Goal: Check status: Check status

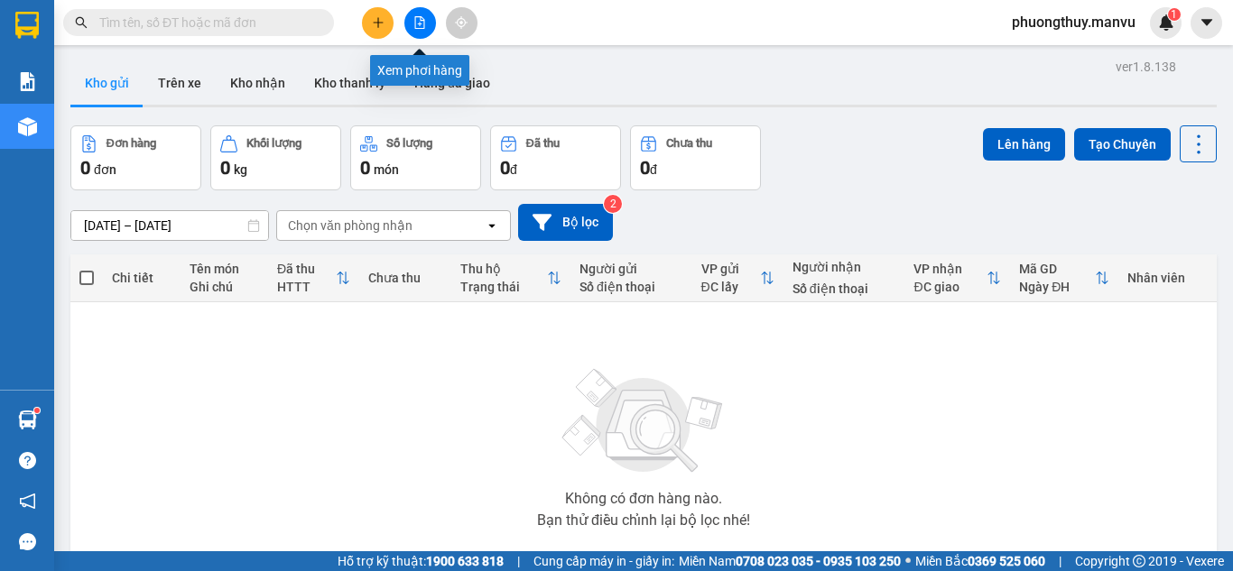
click at [431, 20] on button at bounding box center [420, 23] width 32 height 32
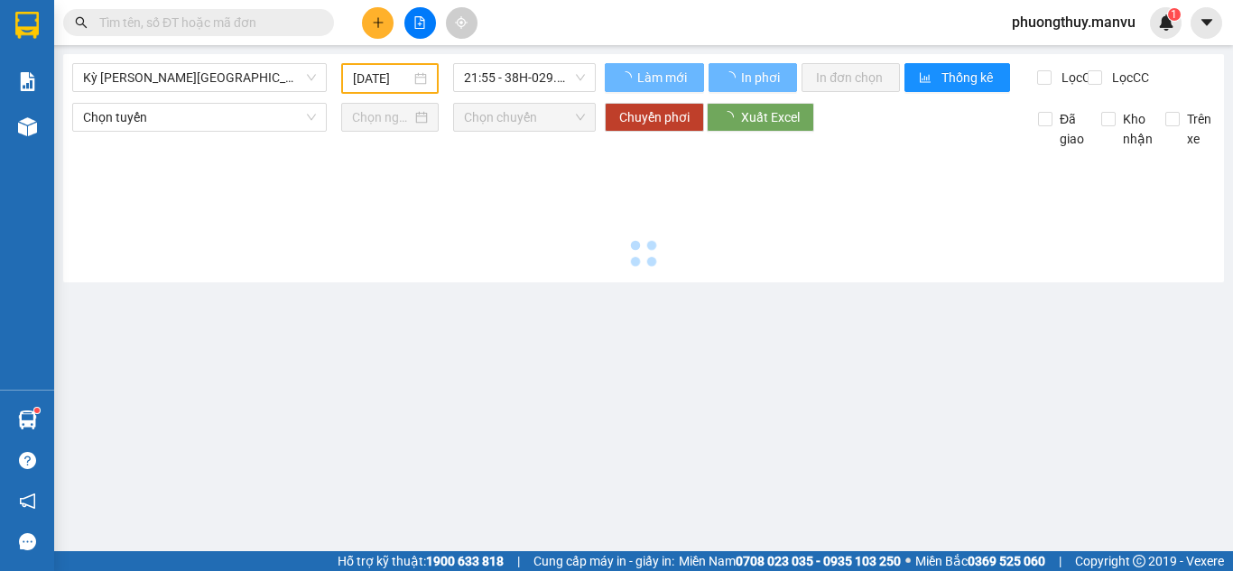
type input "[DATE]"
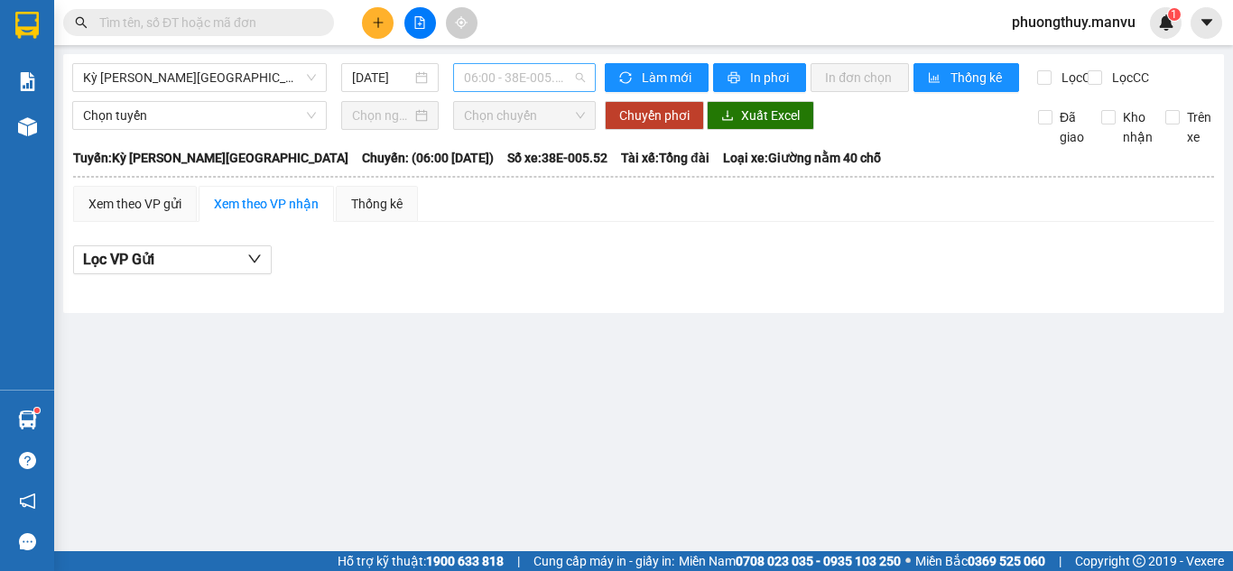
click at [486, 79] on span "06:00 - 38E-005.52" at bounding box center [524, 77] width 121 height 27
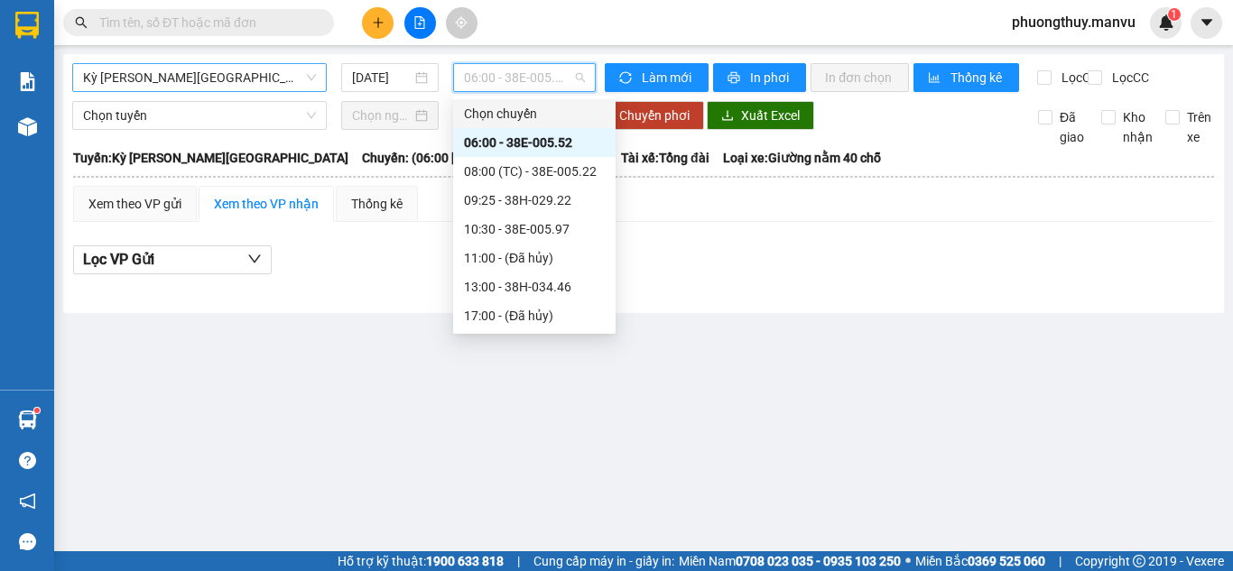
click at [252, 81] on span "Kỳ [PERSON_NAME][GEOGRAPHIC_DATA]" at bounding box center [199, 77] width 233 height 27
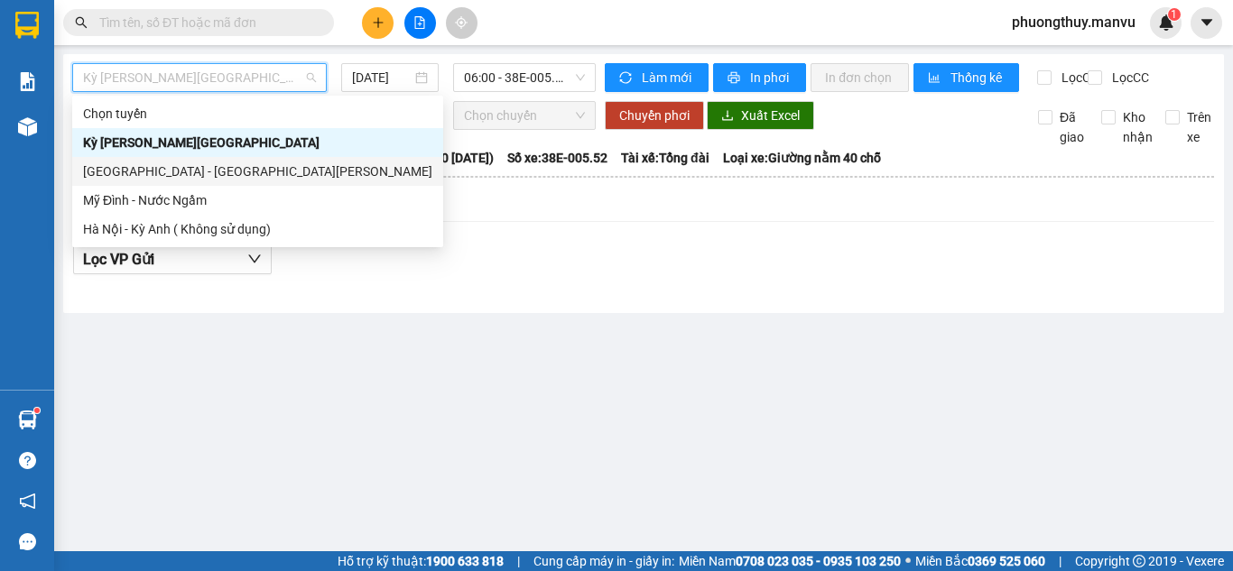
click at [189, 182] on div "[GEOGRAPHIC_DATA] - [GEOGRAPHIC_DATA][PERSON_NAME]" at bounding box center [257, 171] width 371 height 29
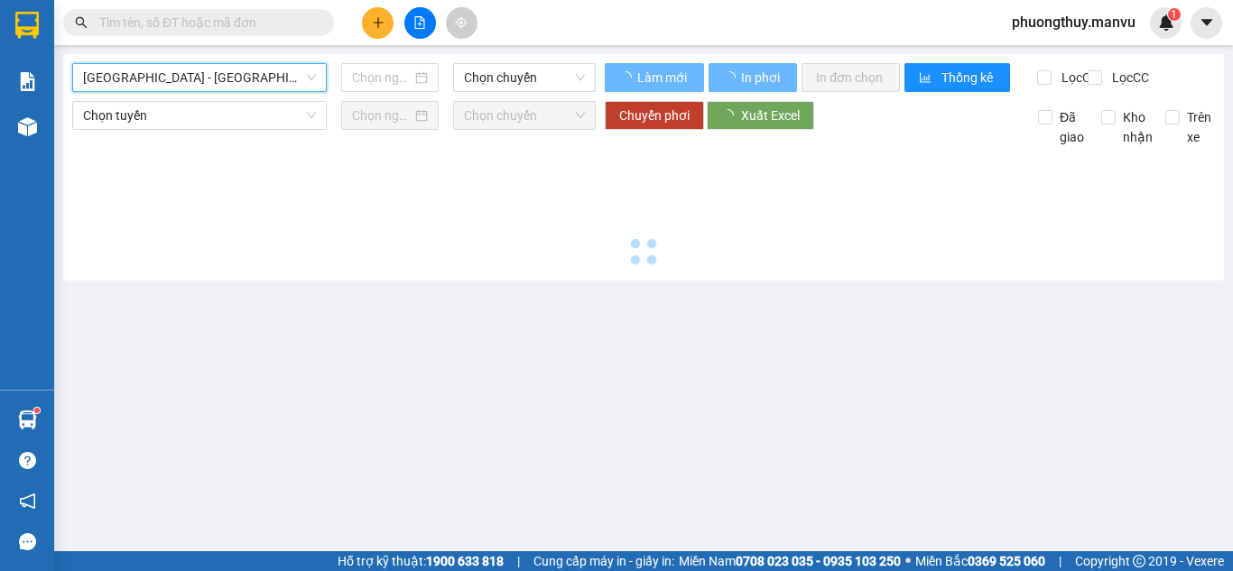
type input "[DATE]"
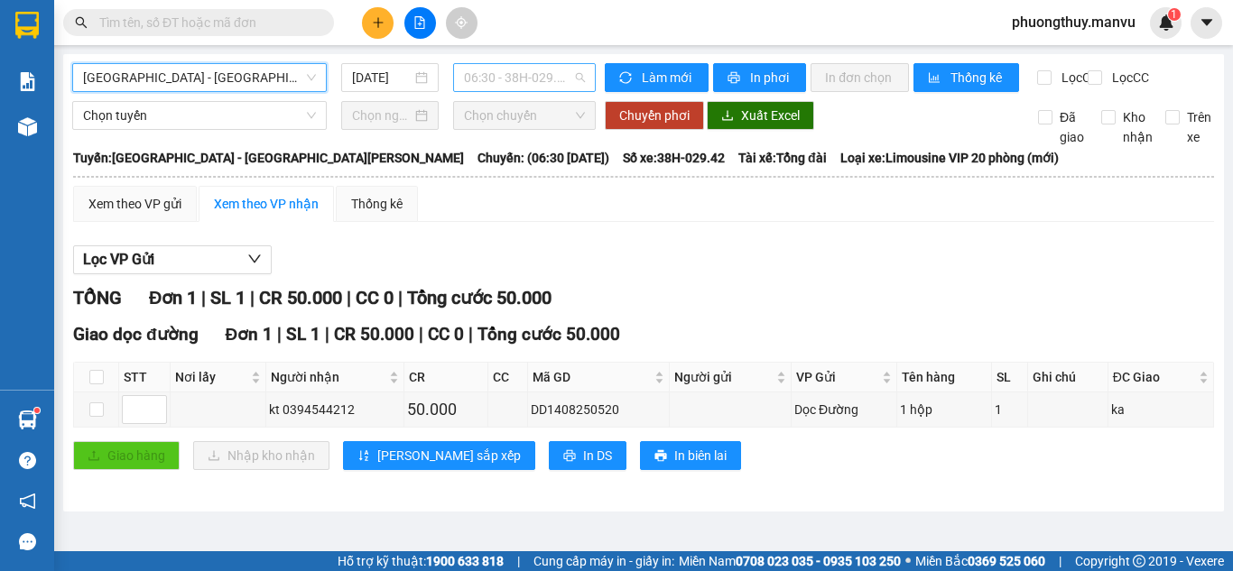
click at [503, 71] on span "06:30 - 38H-029.42" at bounding box center [524, 77] width 121 height 27
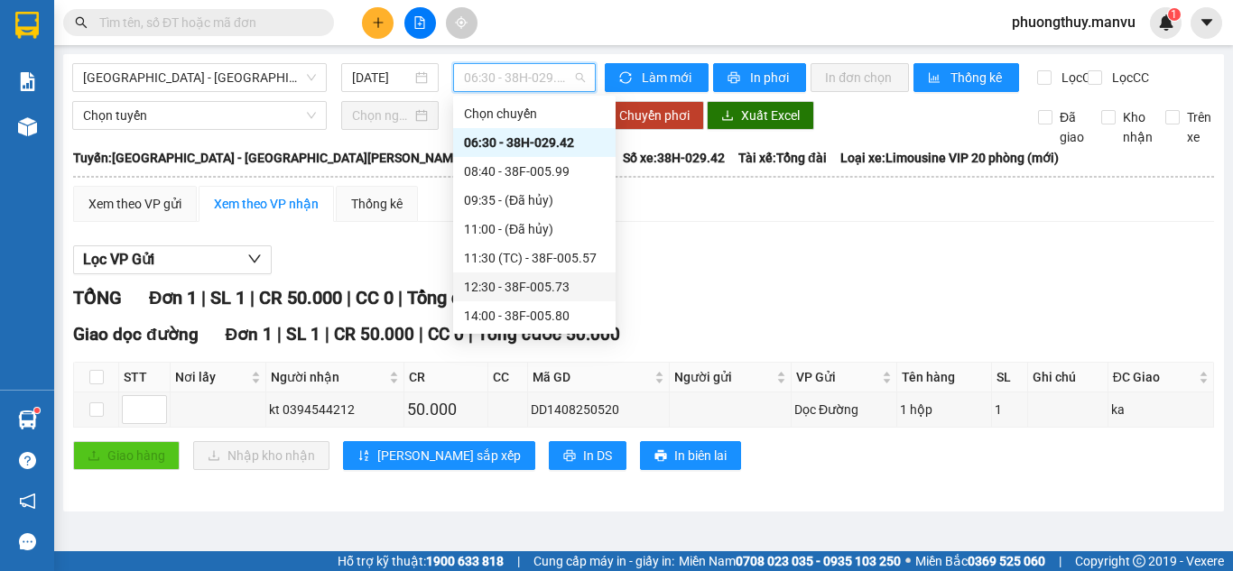
click at [559, 293] on div "12:30 - 38F-005.73" at bounding box center [534, 287] width 141 height 20
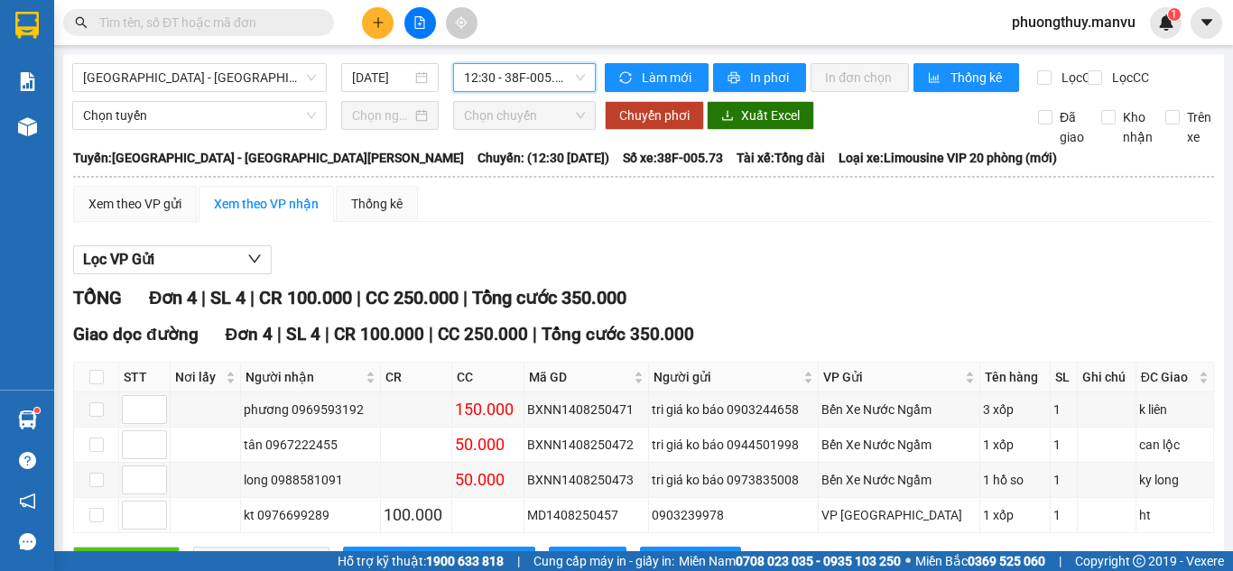
click at [509, 82] on span "12:30 - 38F-005.73" at bounding box center [524, 77] width 121 height 27
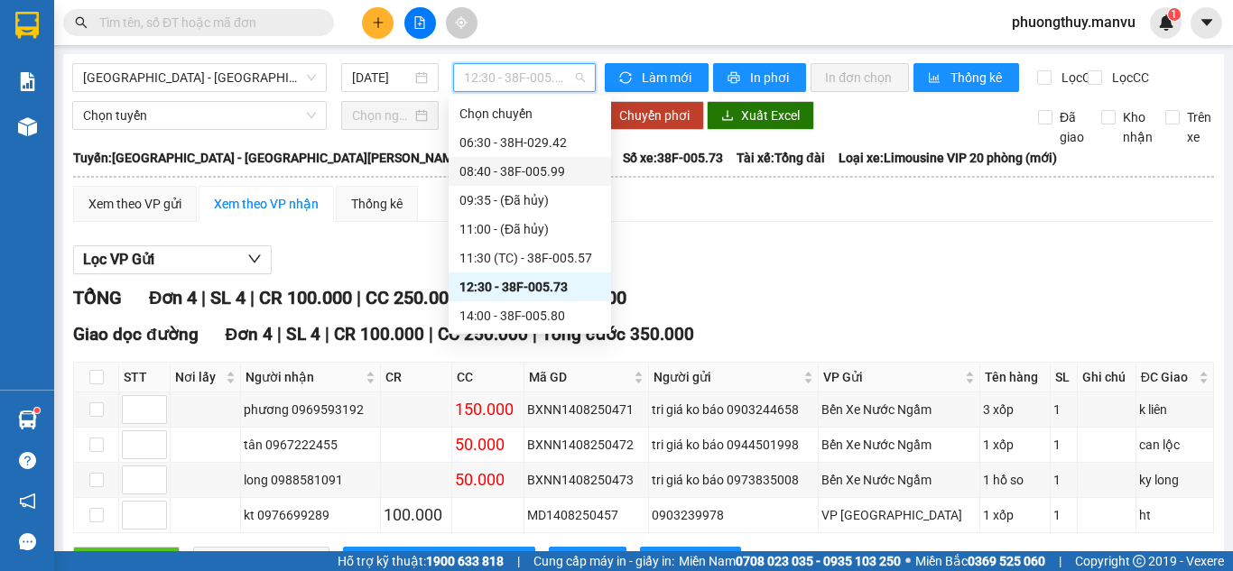
click at [525, 178] on div "08:40 - 38F-005.99" at bounding box center [529, 172] width 141 height 20
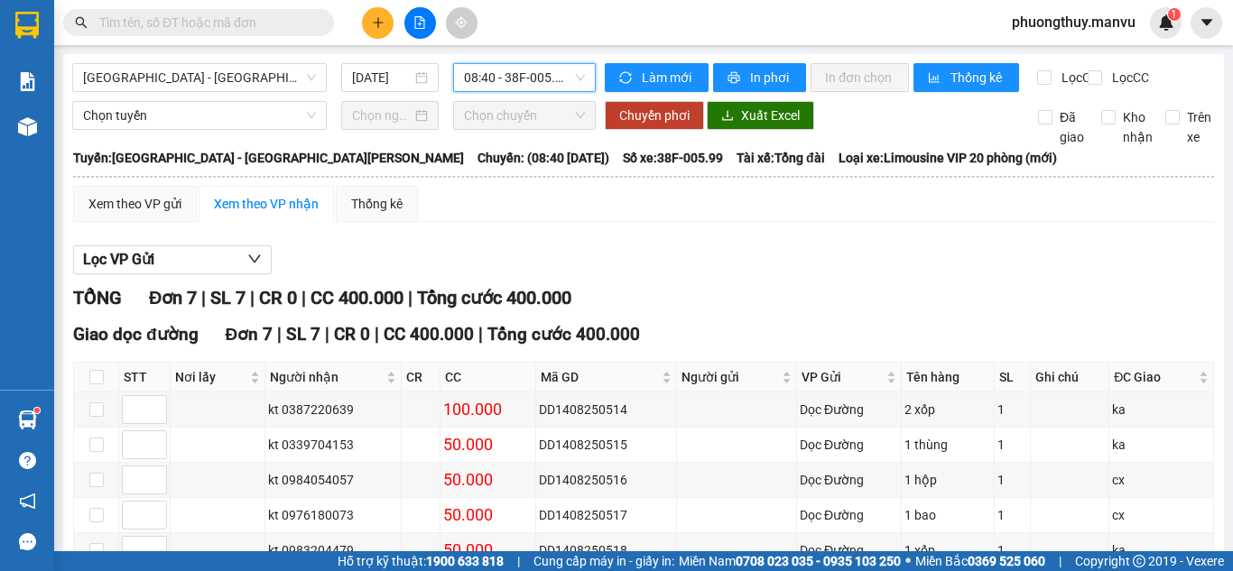
click at [502, 82] on span "08:40 - 38F-005.99" at bounding box center [524, 77] width 121 height 27
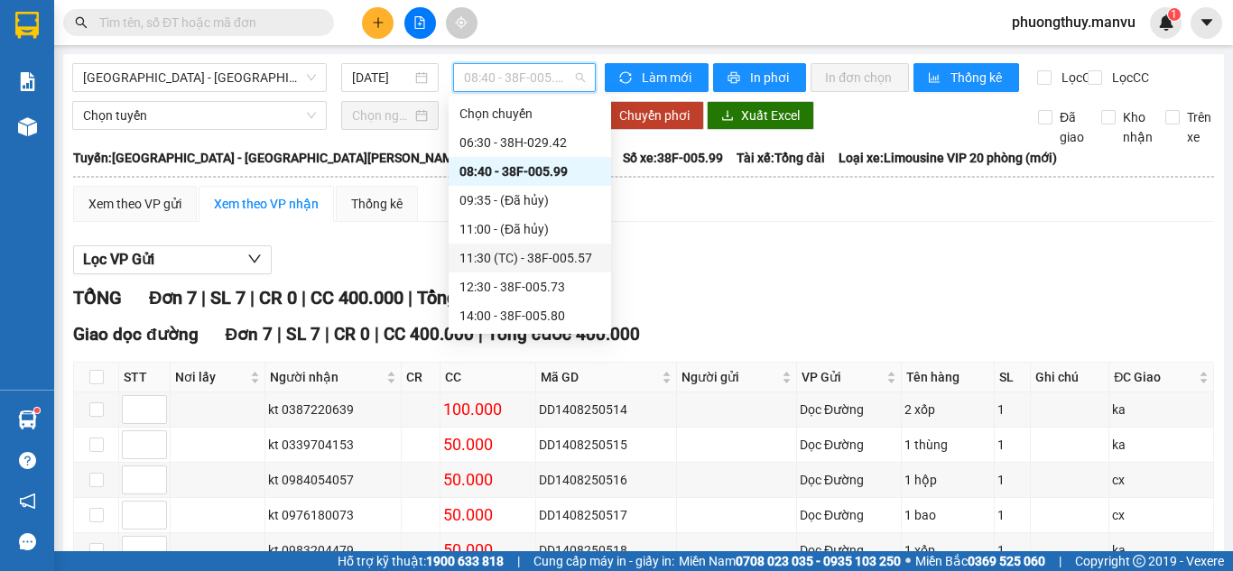
click at [540, 258] on div "11:30 (TC) - 38F-005.57" at bounding box center [529, 258] width 141 height 20
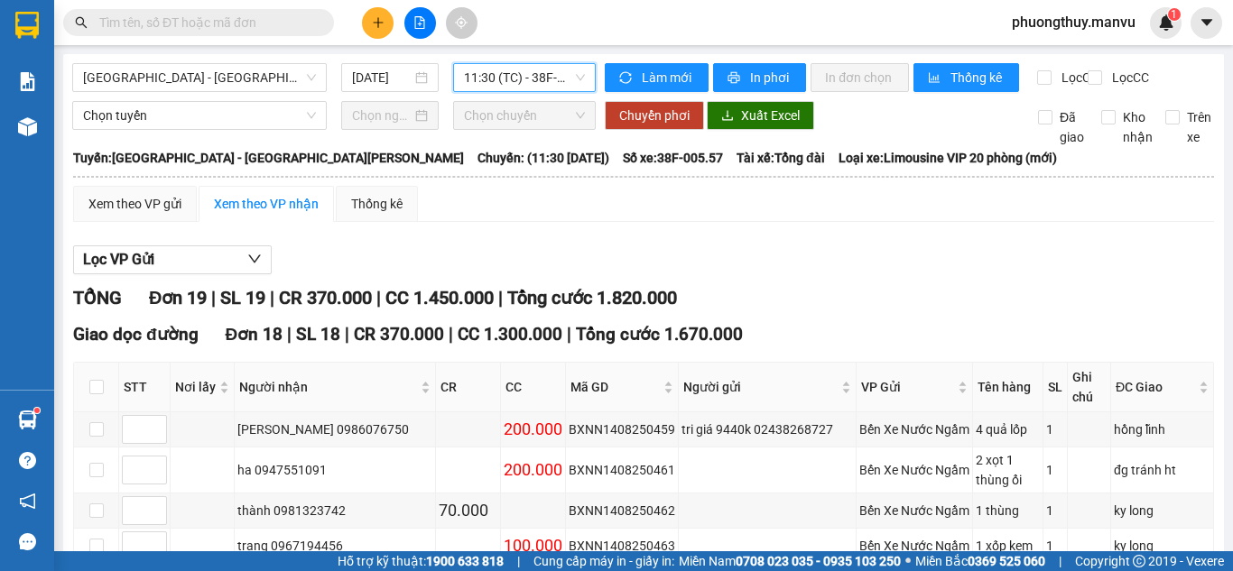
click at [503, 88] on span "11:30 (TC) - 38F-005.57" at bounding box center [524, 77] width 121 height 27
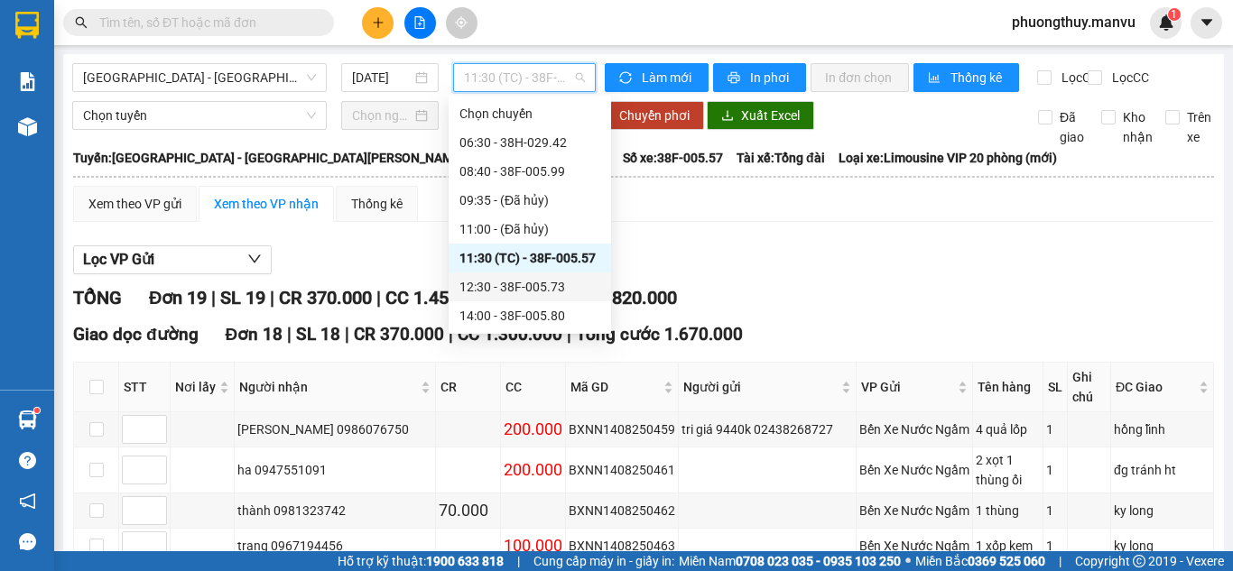
click at [517, 280] on div "12:30 - 38F-005.73" at bounding box center [529, 287] width 141 height 20
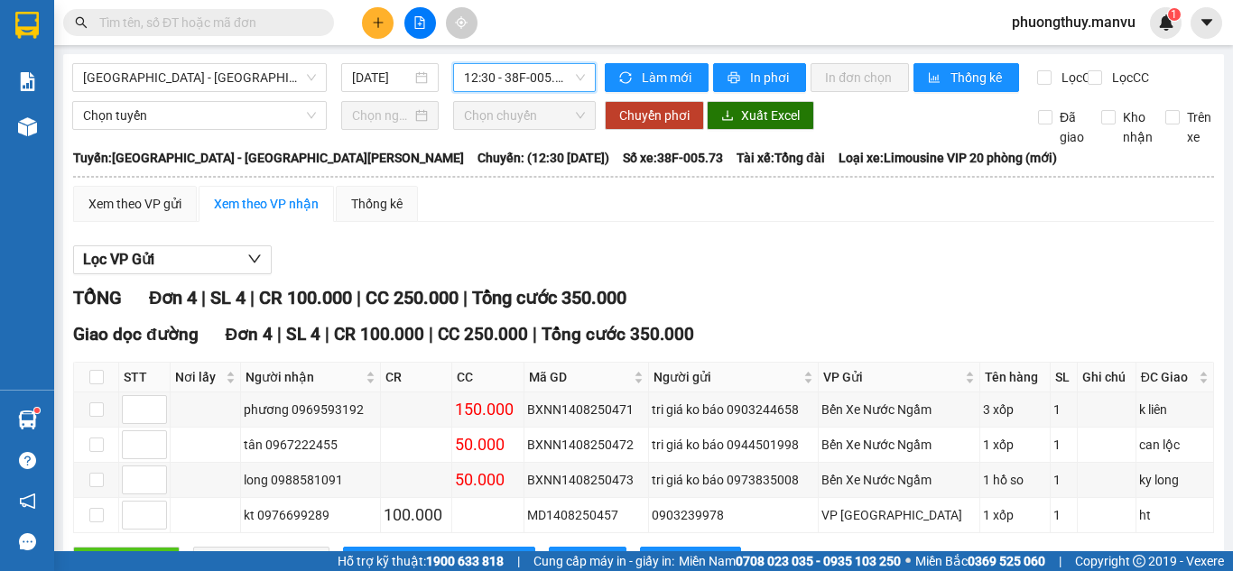
click at [479, 76] on span "12:30 - 38F-005.73" at bounding box center [524, 77] width 121 height 27
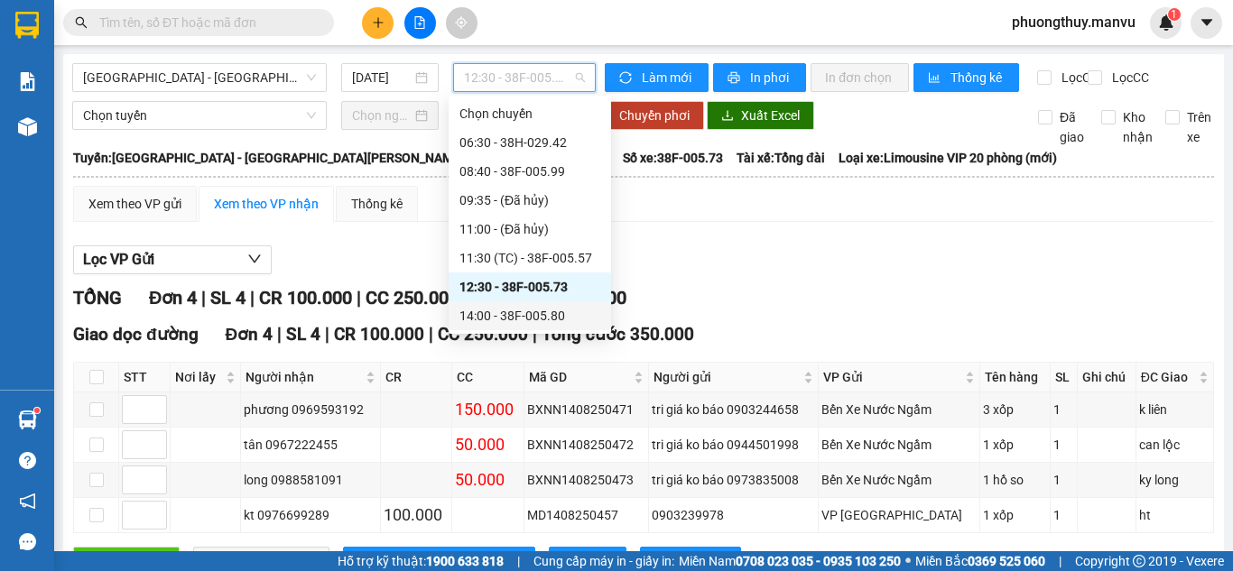
click at [541, 310] on div "14:00 - 38F-005.80" at bounding box center [529, 316] width 141 height 20
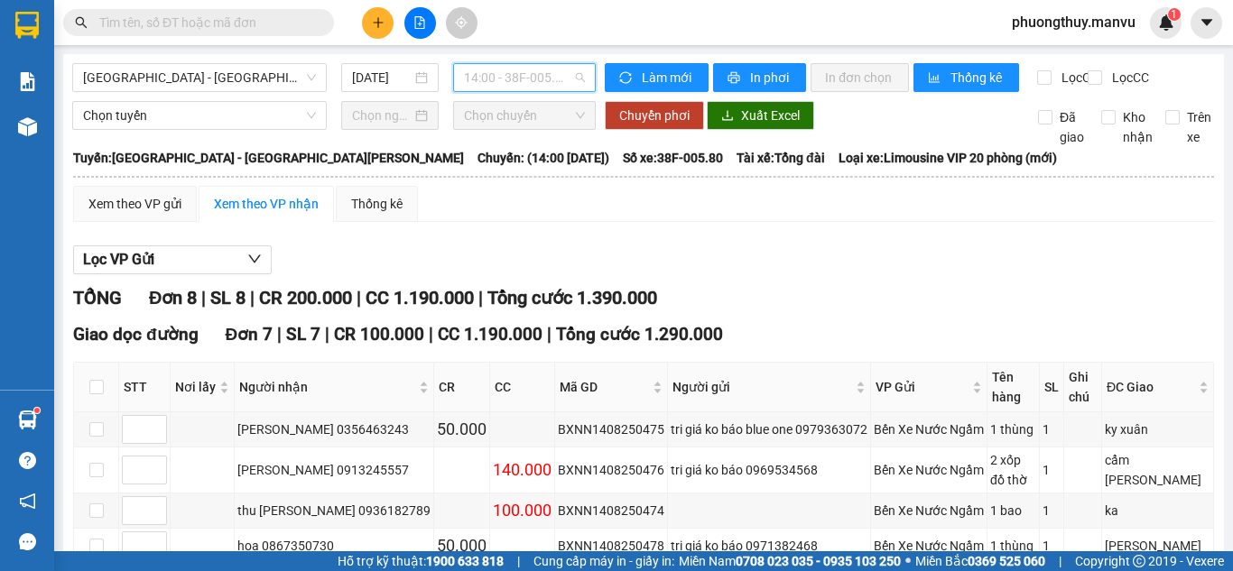
click at [502, 72] on span "14:00 - 38F-005.80" at bounding box center [524, 77] width 121 height 27
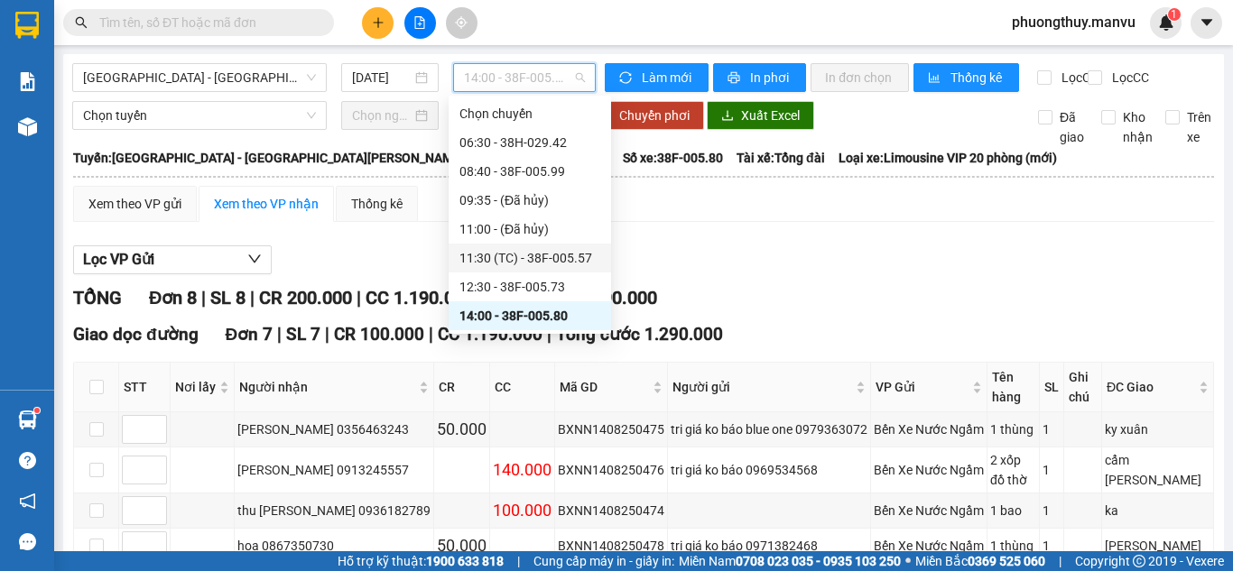
click at [547, 253] on div "11:30 (TC) - 38F-005.57" at bounding box center [529, 258] width 141 height 20
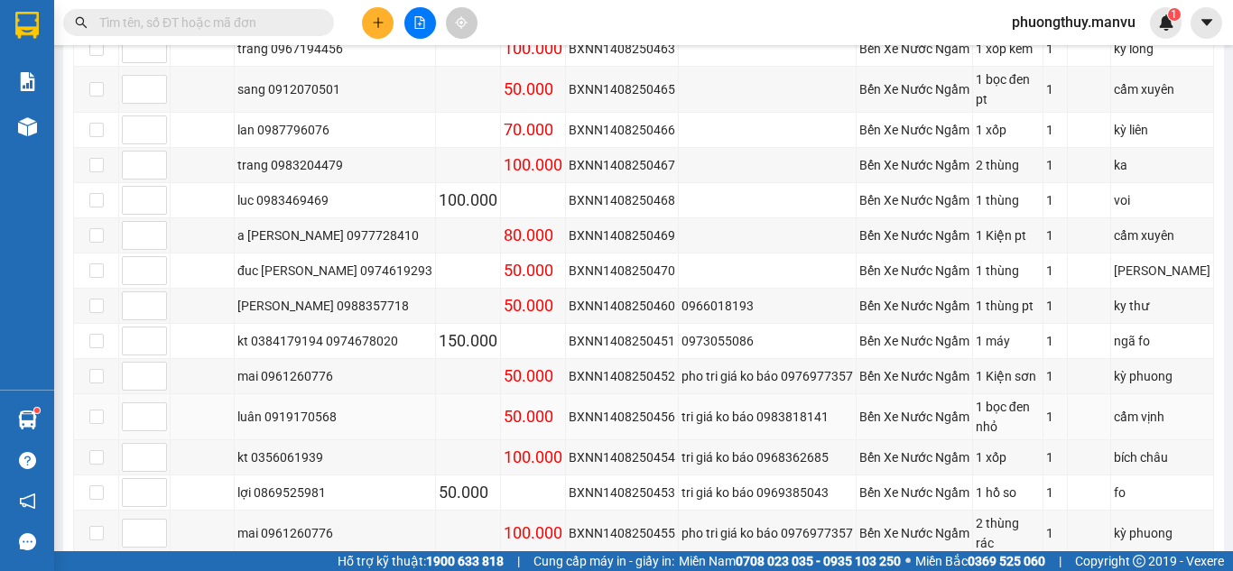
scroll to position [541, 0]
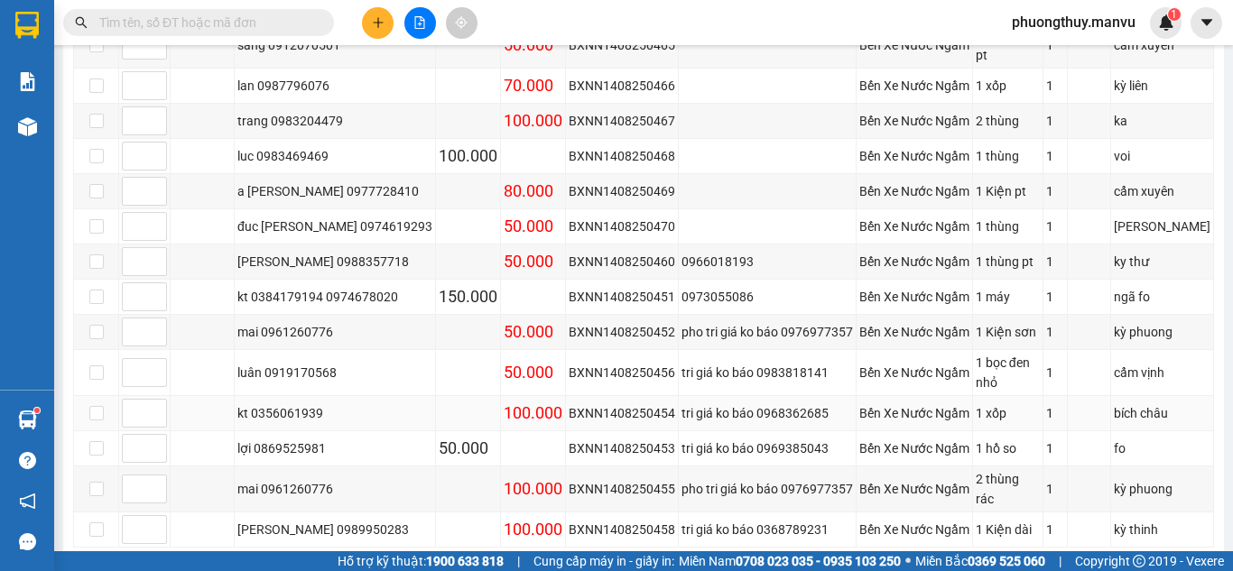
click at [300, 403] on div "kt 0356061939" at bounding box center [334, 413] width 195 height 20
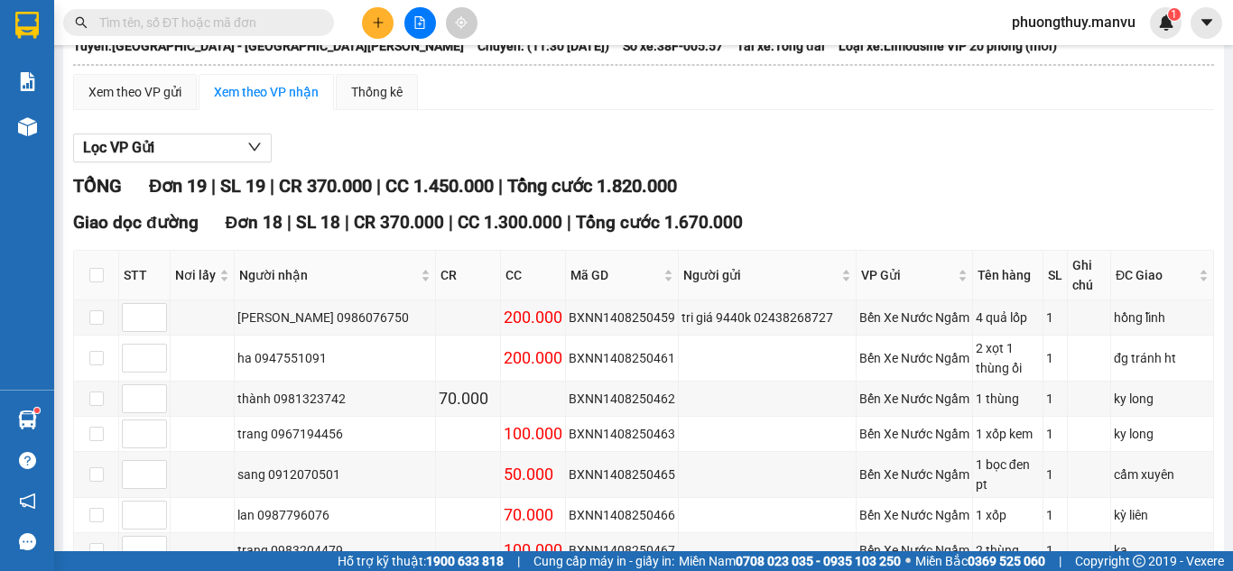
scroll to position [0, 0]
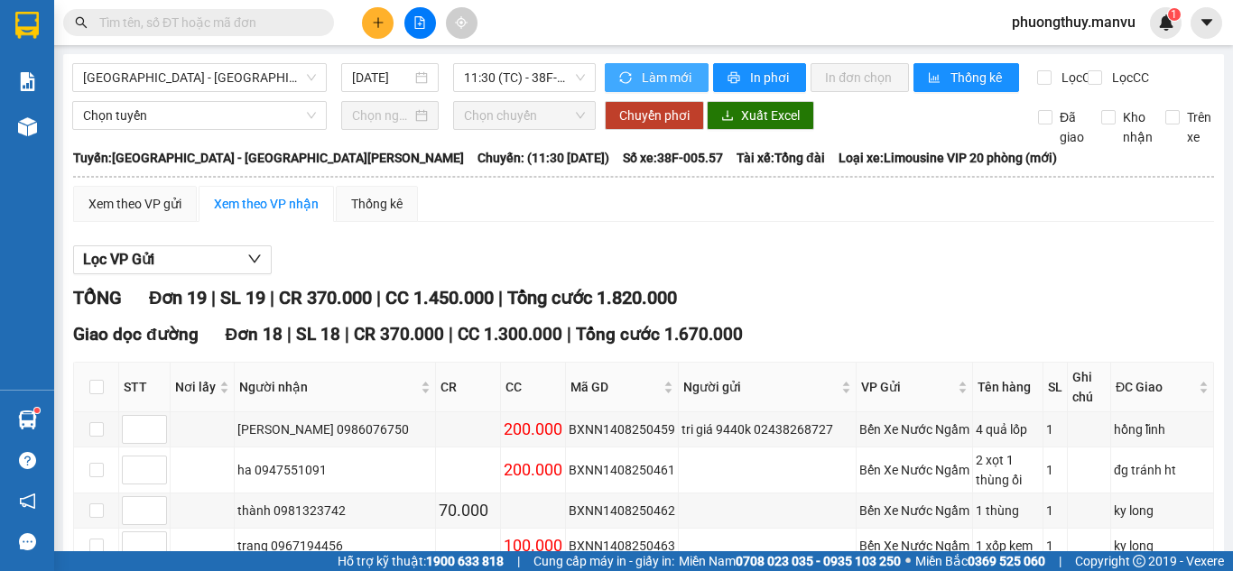
click at [619, 77] on icon "sync" at bounding box center [625, 77] width 13 height 13
click at [642, 73] on span "Làm mới" at bounding box center [668, 78] width 52 height 20
click at [642, 69] on span "Làm mới" at bounding box center [668, 78] width 52 height 20
click at [659, 69] on span "Làm mới" at bounding box center [668, 78] width 52 height 20
click at [627, 71] on span "sync" at bounding box center [626, 78] width 15 height 14
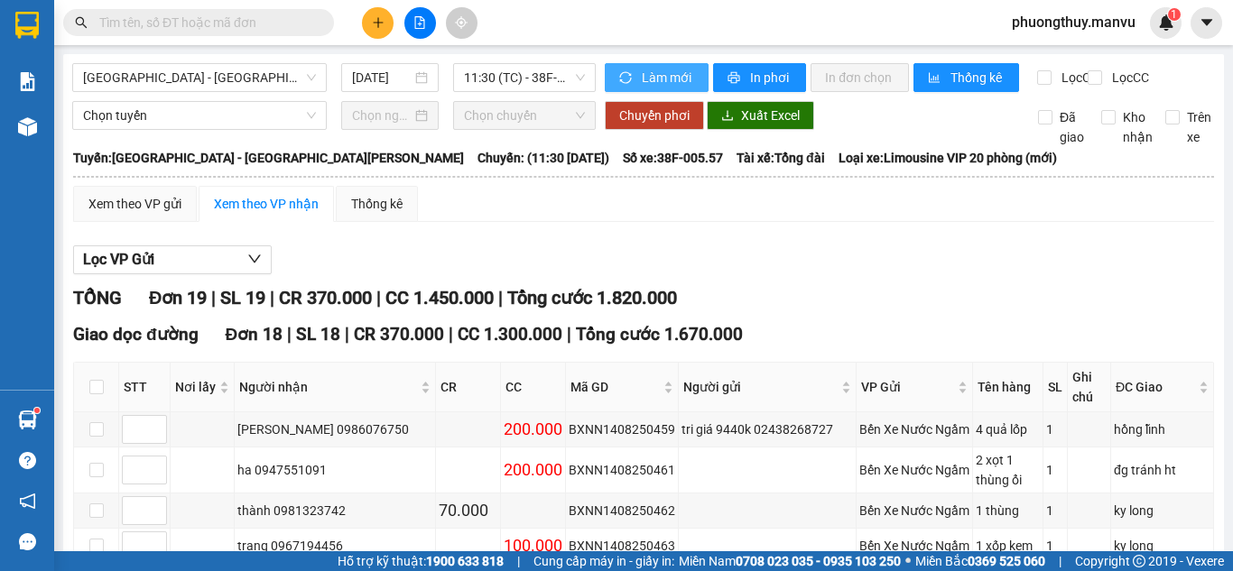
click at [651, 74] on span "Làm mới" at bounding box center [668, 78] width 52 height 20
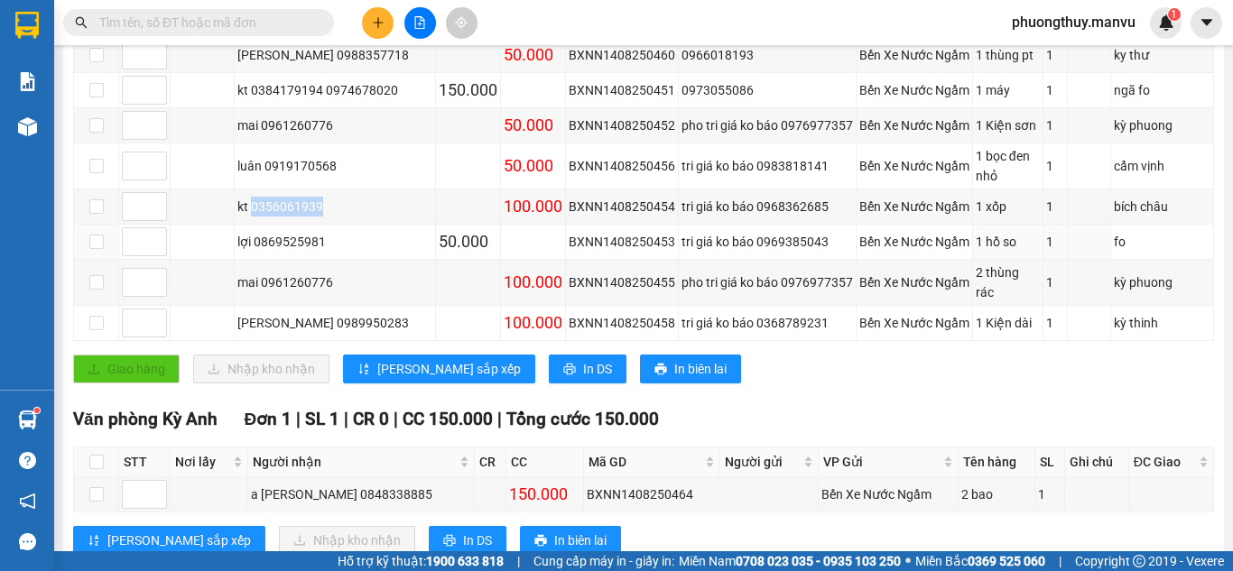
scroll to position [754, 0]
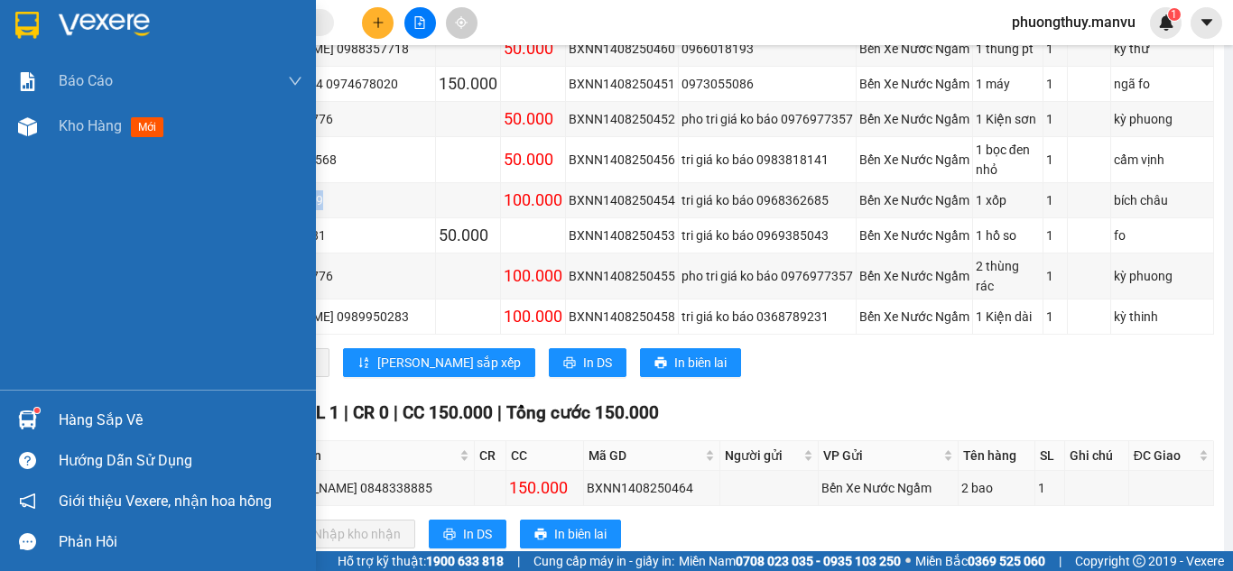
click at [69, 31] on img at bounding box center [104, 25] width 91 height 27
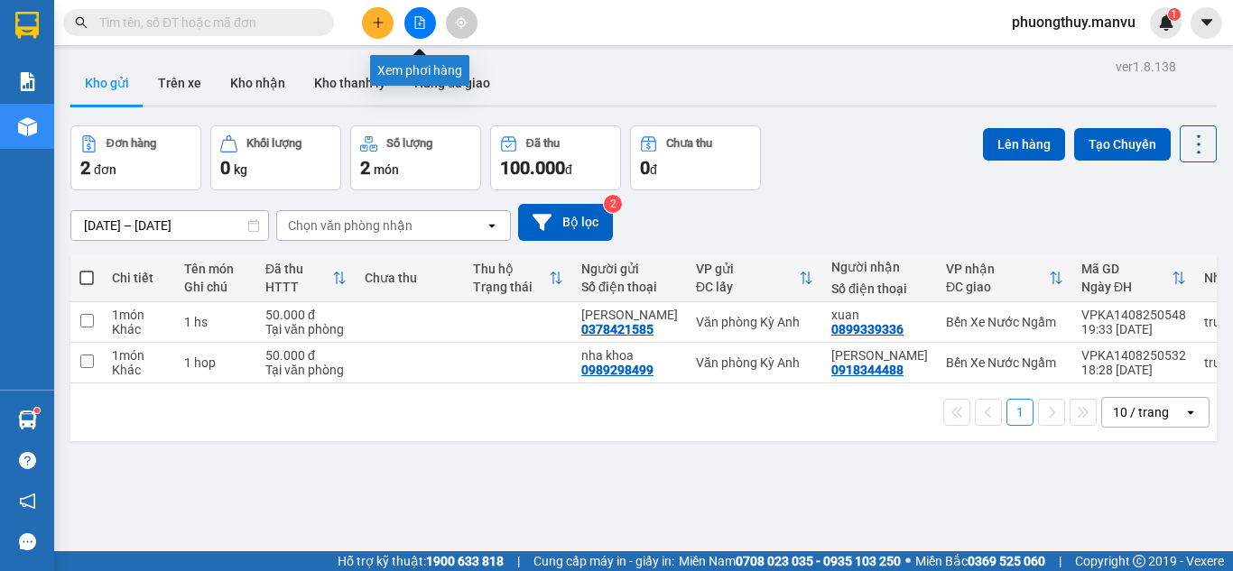
click at [430, 25] on button at bounding box center [420, 23] width 32 height 32
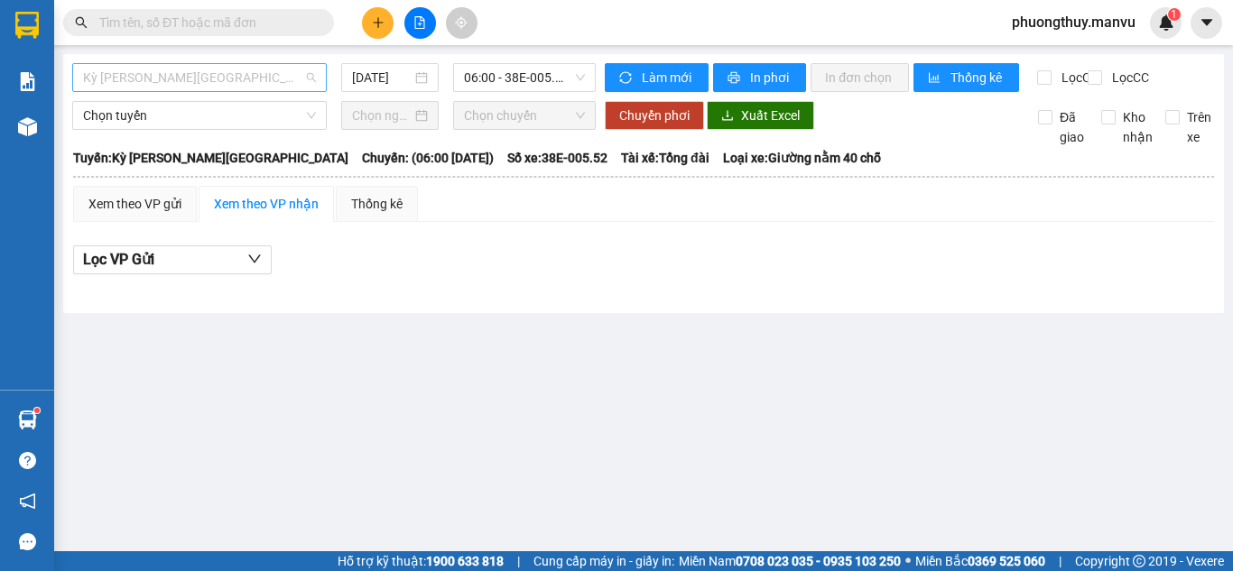
click at [314, 71] on span "Kỳ [PERSON_NAME][GEOGRAPHIC_DATA]" at bounding box center [199, 77] width 233 height 27
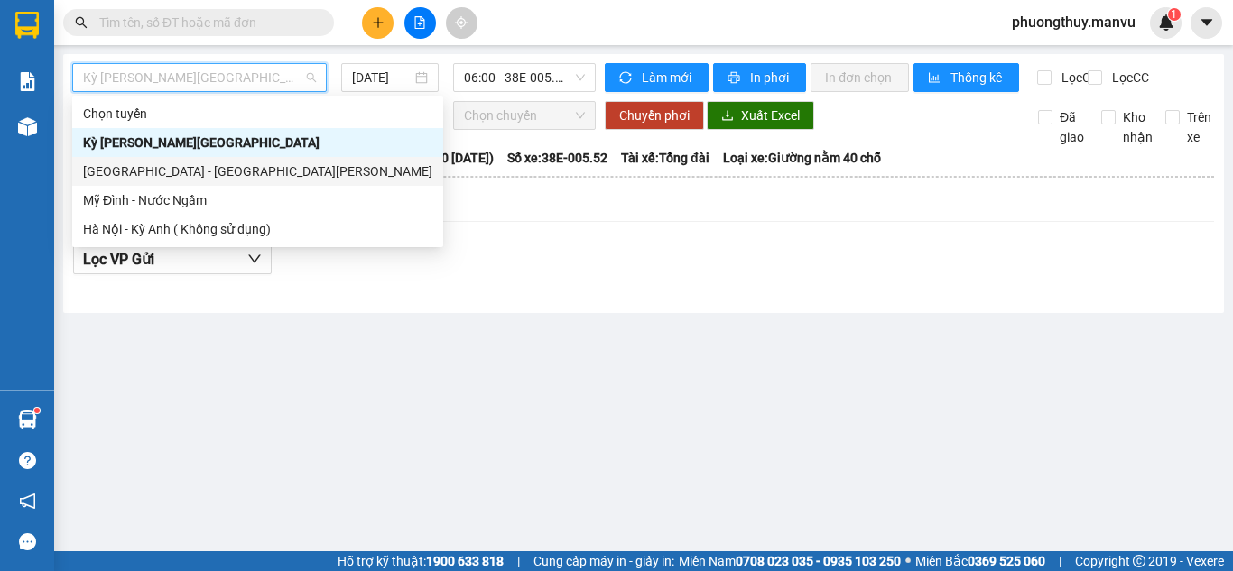
click at [218, 177] on div "[GEOGRAPHIC_DATA] - [GEOGRAPHIC_DATA][PERSON_NAME]" at bounding box center [257, 172] width 349 height 20
type input "[DATE]"
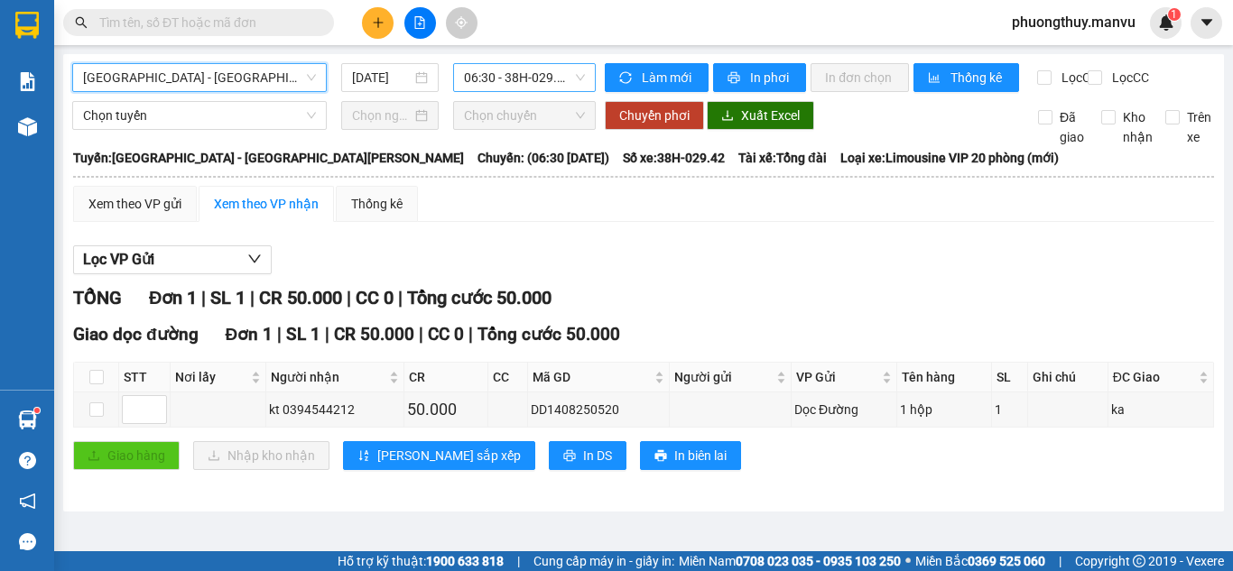
click at [530, 73] on span "06:30 - 38H-029.42" at bounding box center [524, 77] width 121 height 27
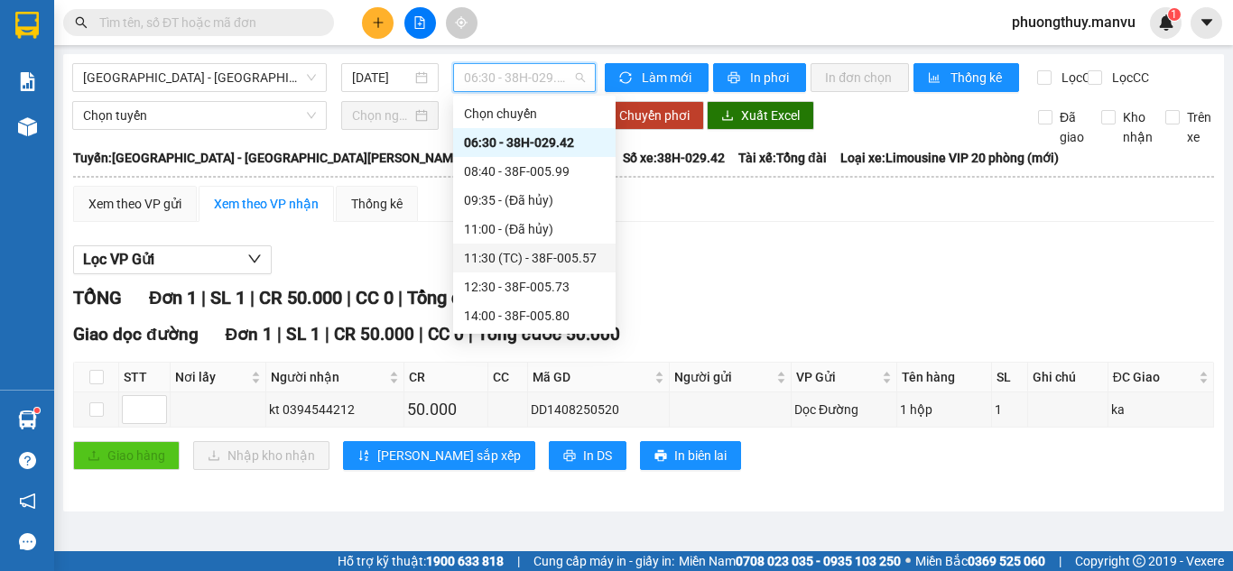
click at [528, 251] on div "11:30 (TC) - 38F-005.57" at bounding box center [534, 258] width 141 height 20
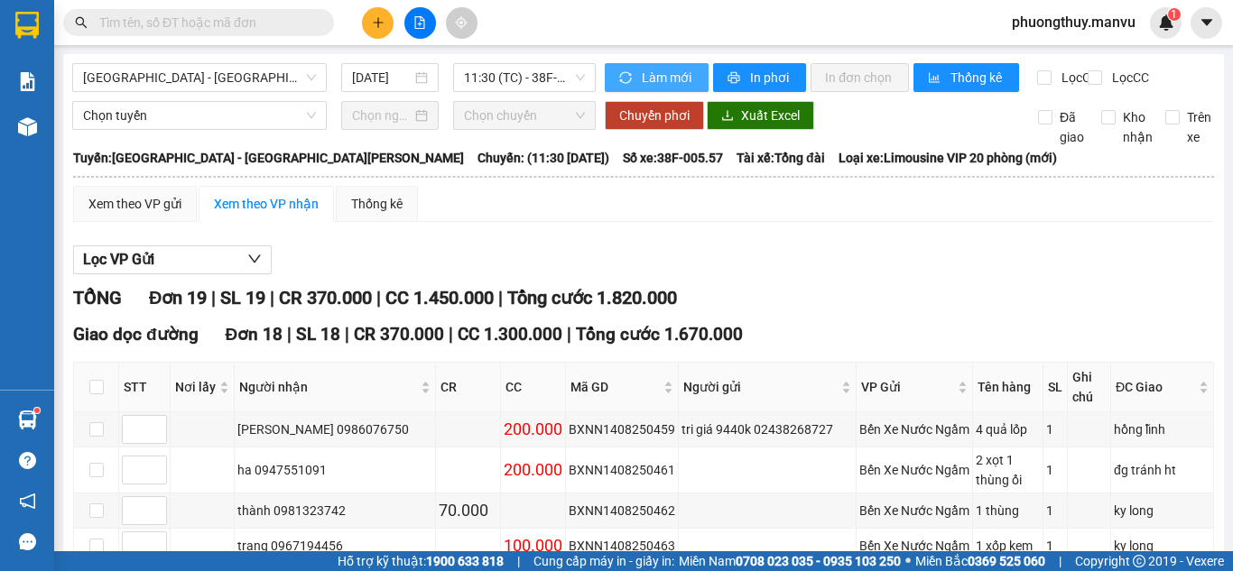
click at [634, 85] on button "Làm mới" at bounding box center [657, 77] width 104 height 29
click at [516, 67] on span "11:30 (TC) - 38F-005.57" at bounding box center [524, 77] width 121 height 27
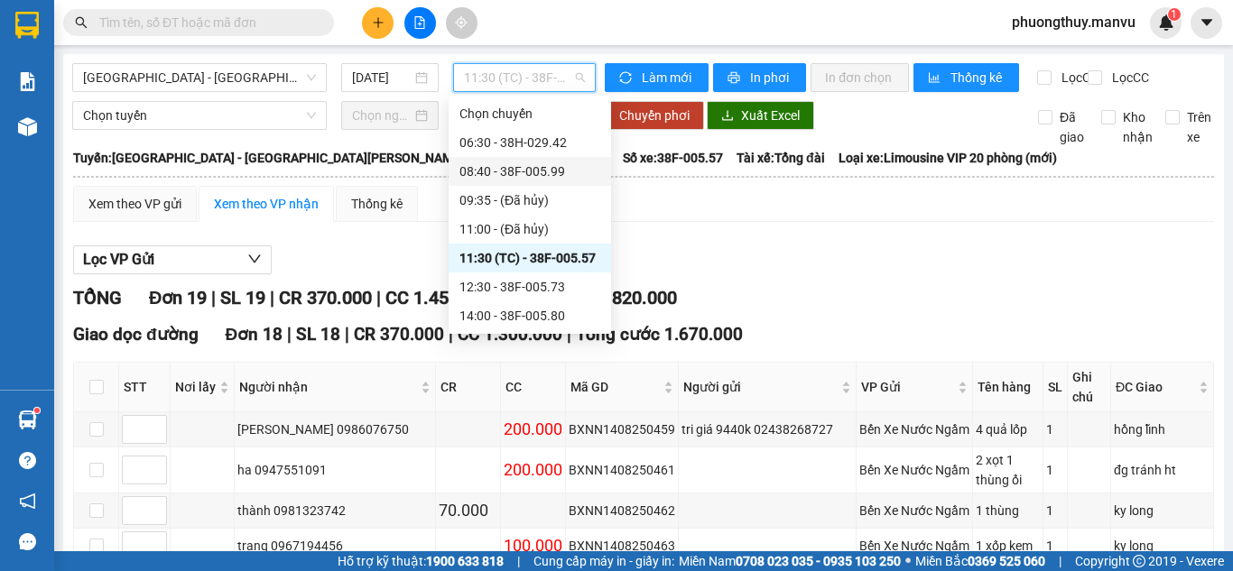
click at [512, 166] on div "08:40 - 38F-005.99" at bounding box center [529, 172] width 141 height 20
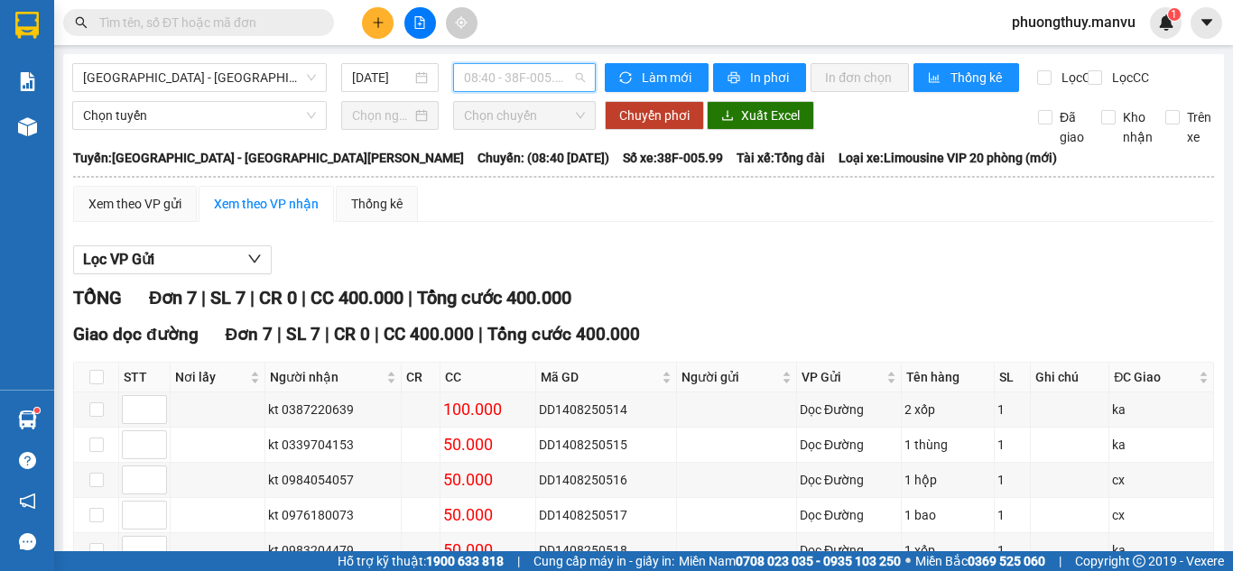
click at [496, 81] on span "08:40 - 38F-005.99" at bounding box center [524, 77] width 121 height 27
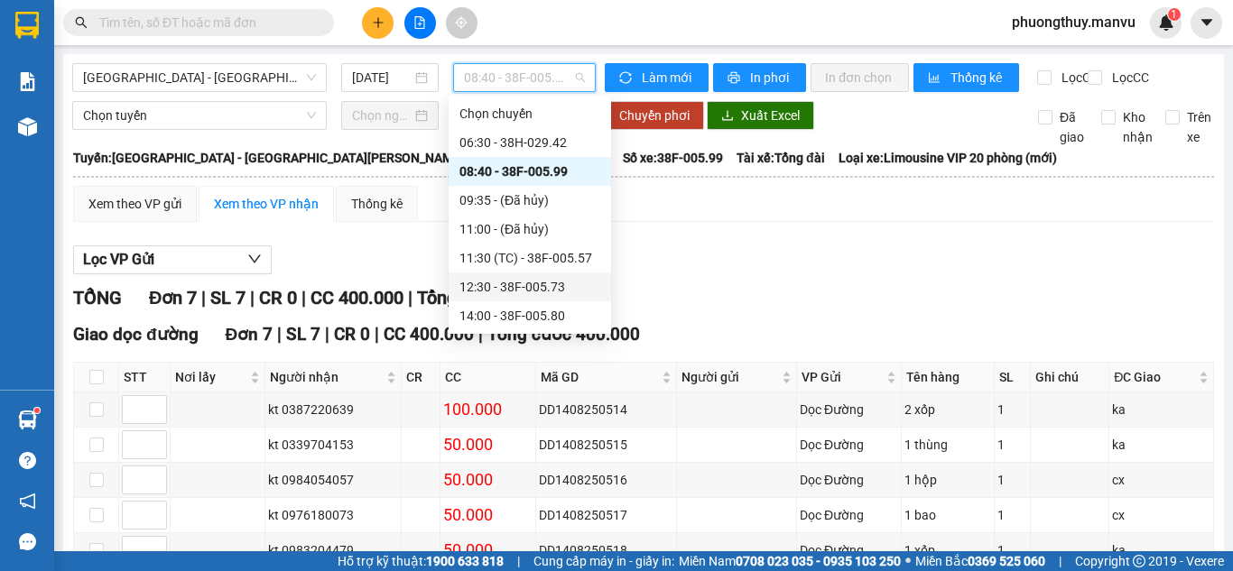
click at [521, 292] on div "12:30 - 38F-005.73" at bounding box center [529, 287] width 141 height 20
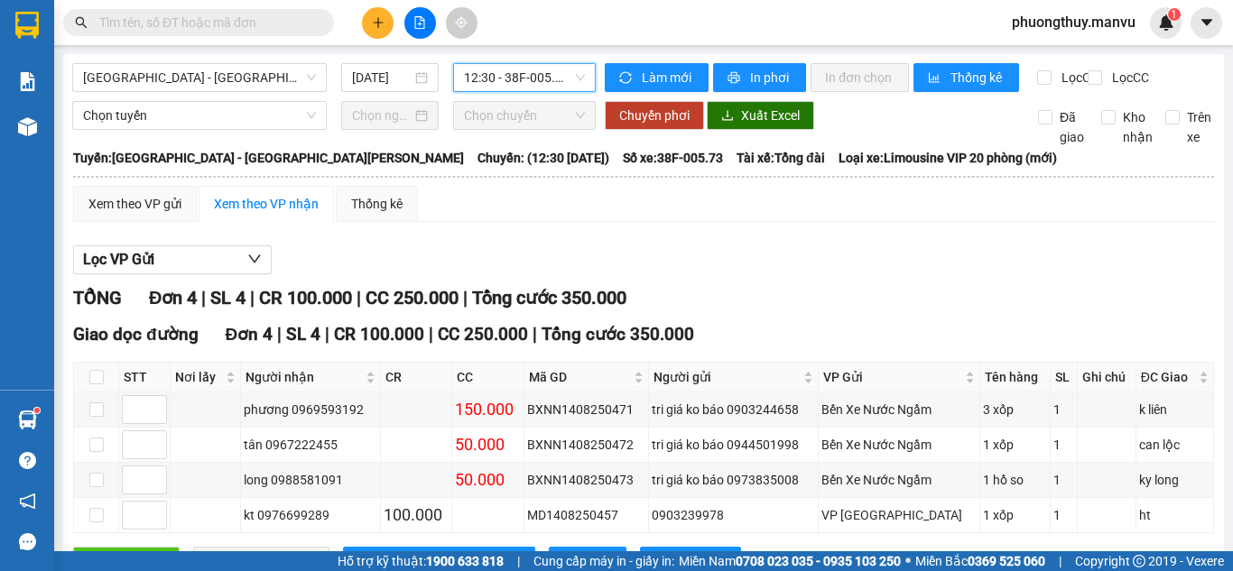
click at [535, 86] on span "12:30 - 38F-005.73" at bounding box center [524, 77] width 121 height 27
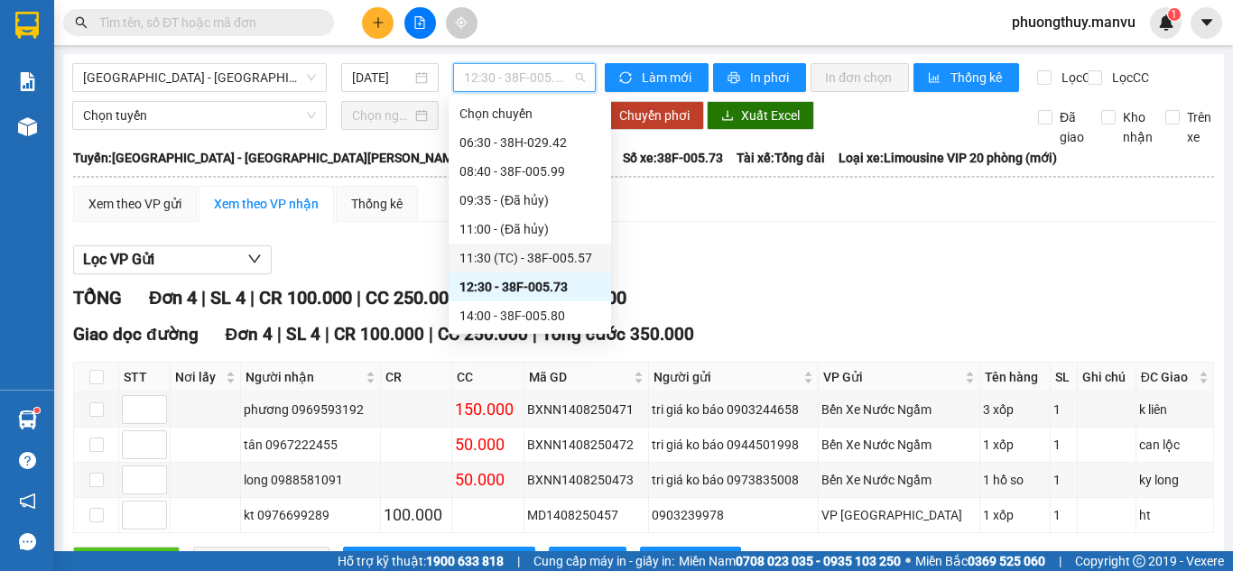
click at [549, 254] on div "11:30 (TC) - 38F-005.57" at bounding box center [529, 258] width 141 height 20
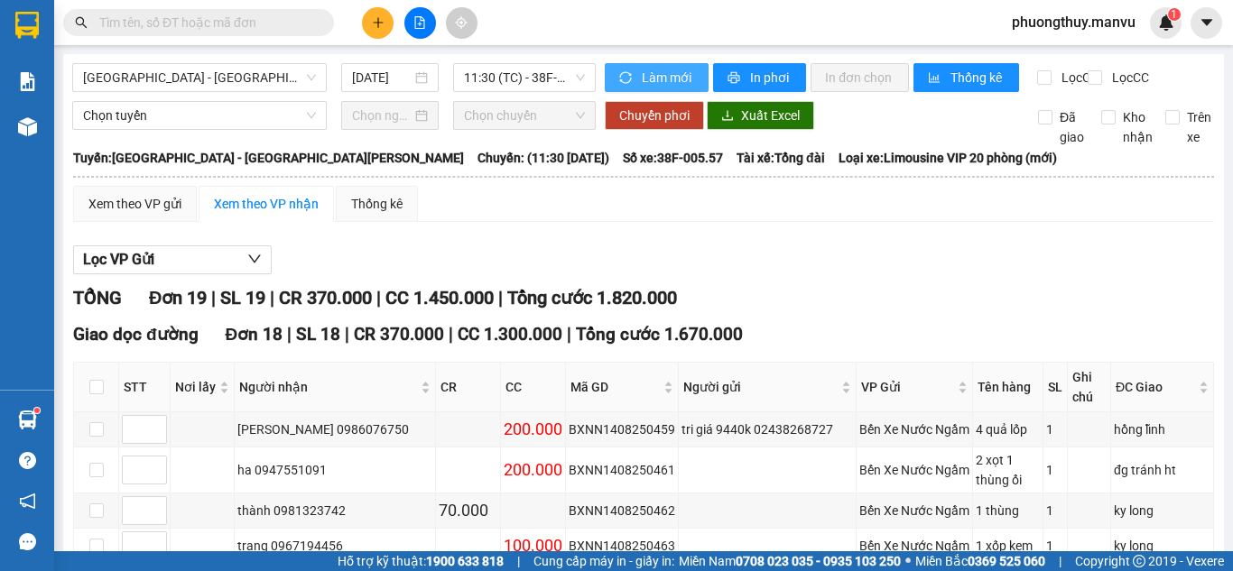
click at [646, 70] on span "Làm mới" at bounding box center [668, 78] width 52 height 20
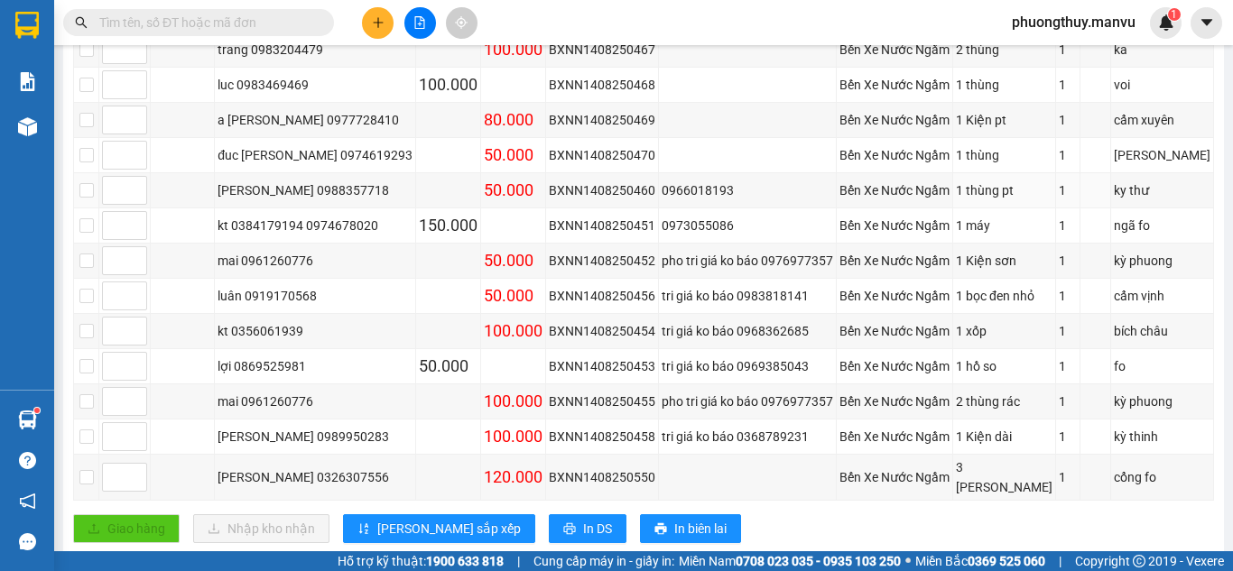
scroll to position [632, 0]
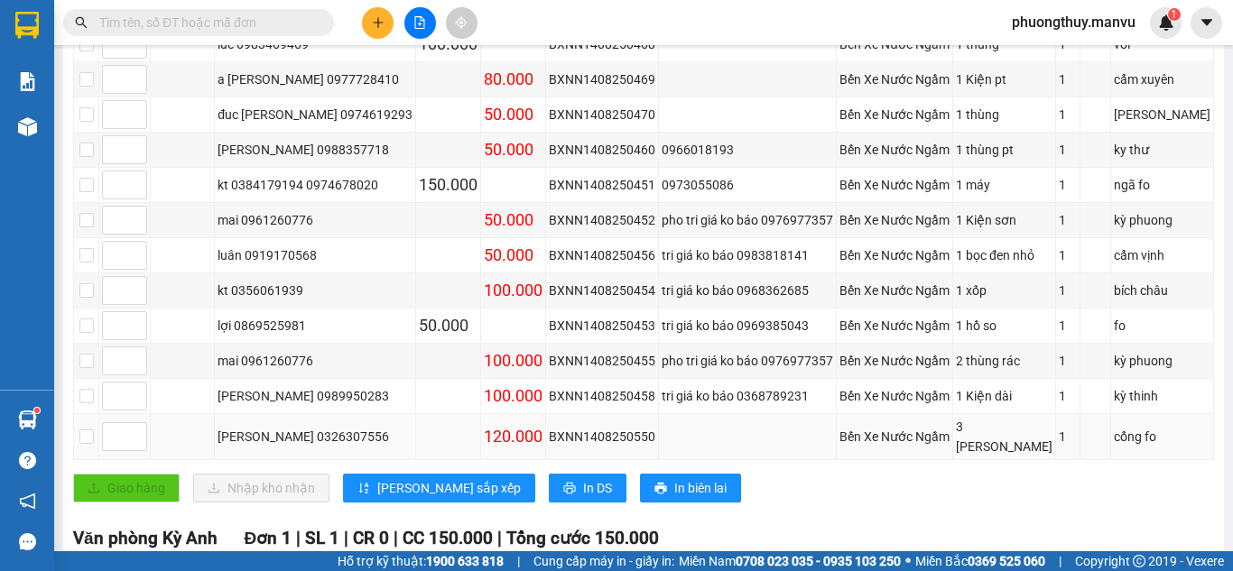
click at [416, 414] on td at bounding box center [448, 437] width 65 height 46
click at [118, 25] on input "text" at bounding box center [205, 23] width 213 height 20
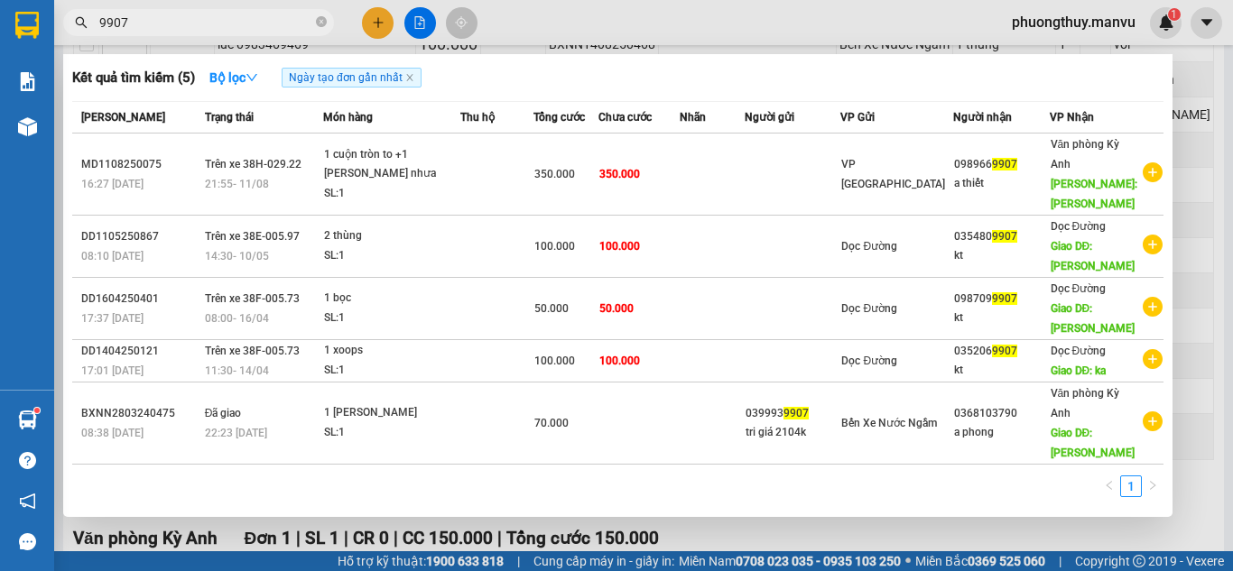
type input "9907"
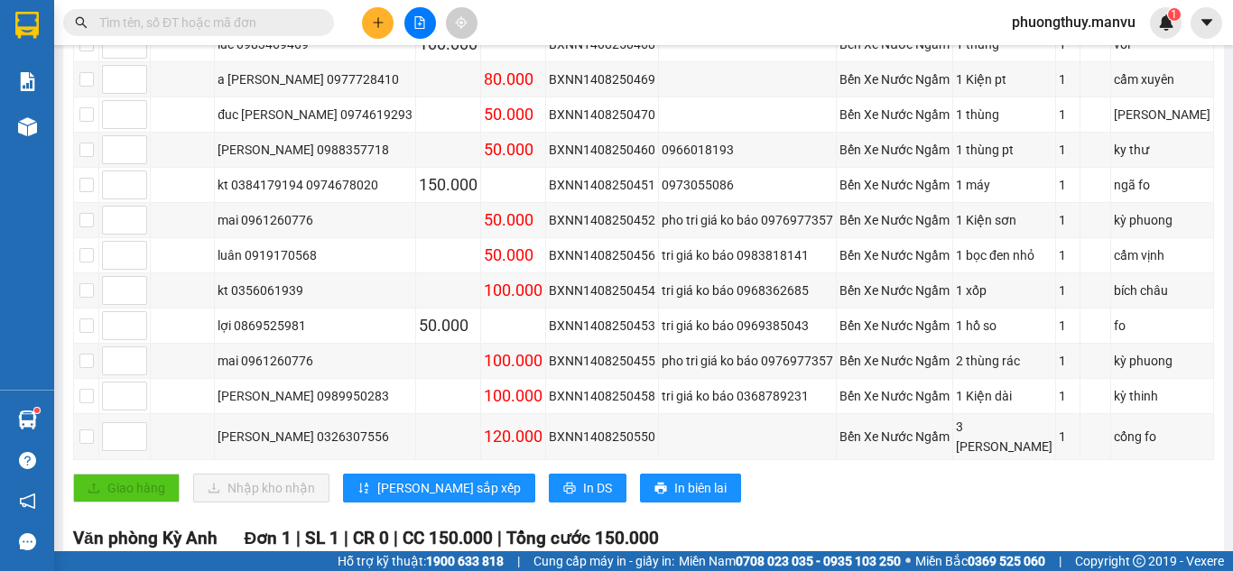
click at [202, 34] on span at bounding box center [198, 22] width 271 height 27
click at [207, 27] on input "text" at bounding box center [205, 23] width 213 height 20
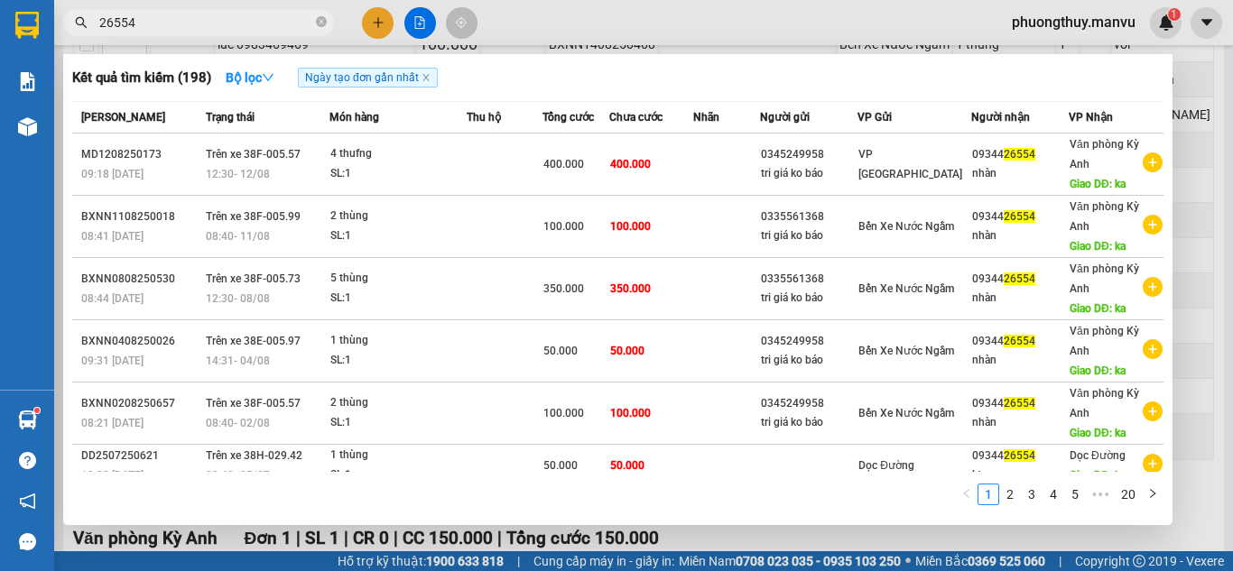
type input "26554"
